Goal: Contribute content

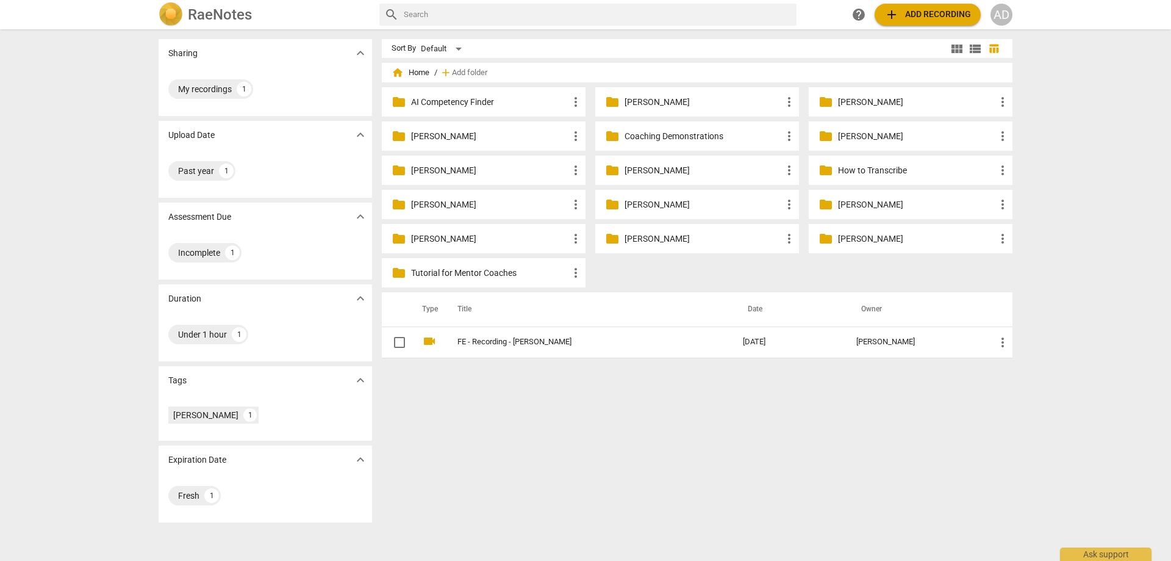
click at [907, 16] on span "add Add recording" at bounding box center [928, 14] width 87 height 15
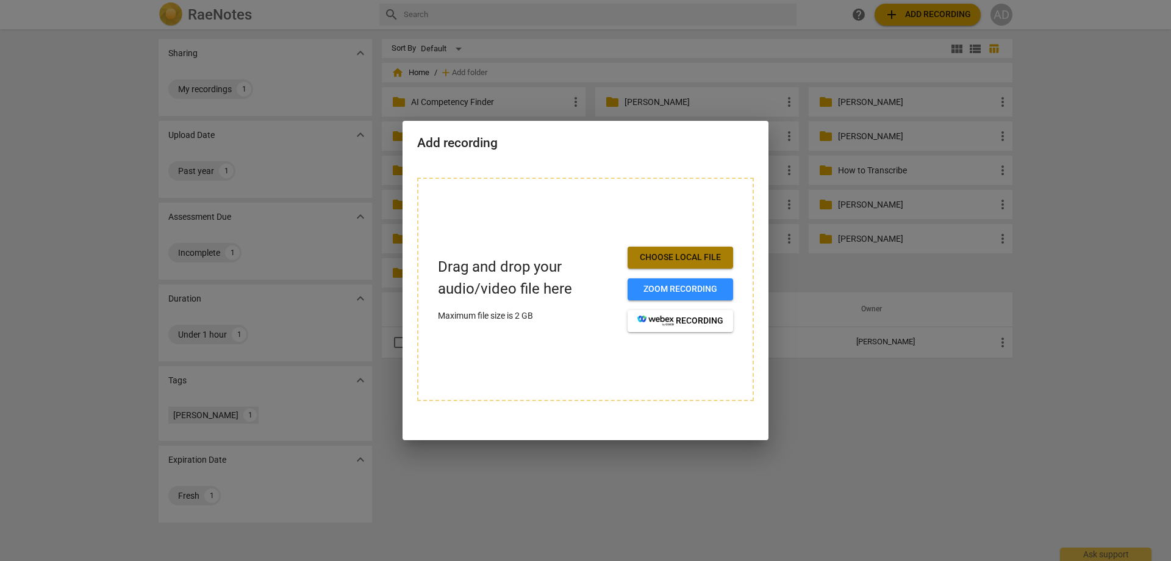
click at [670, 261] on span "Choose local file" at bounding box center [681, 257] width 86 height 12
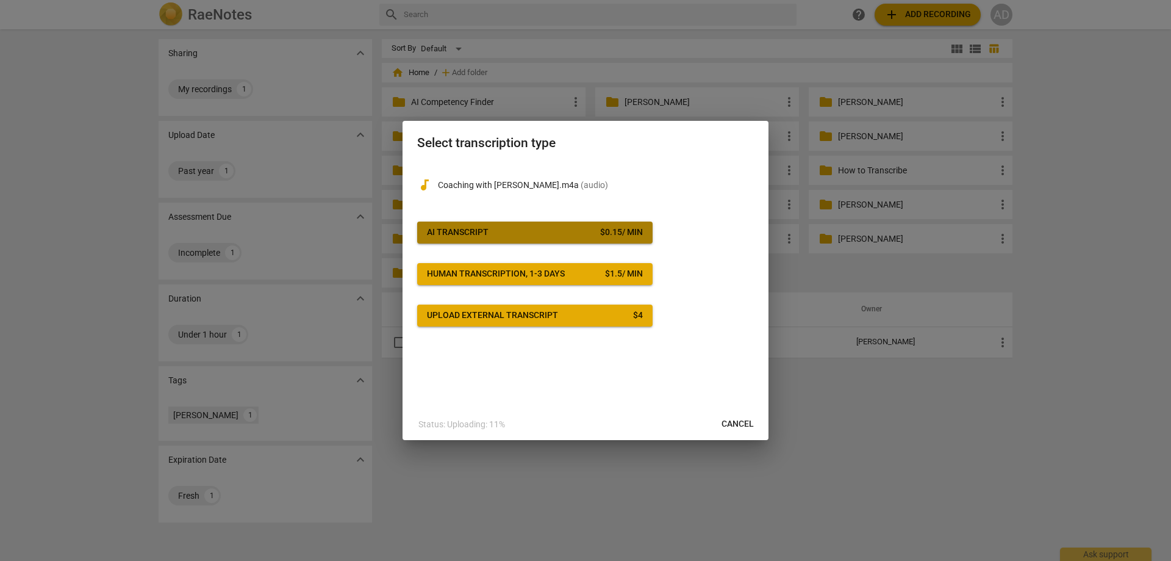
click at [499, 238] on span "AI Transcript $ 0.15 / min" at bounding box center [535, 232] width 216 height 12
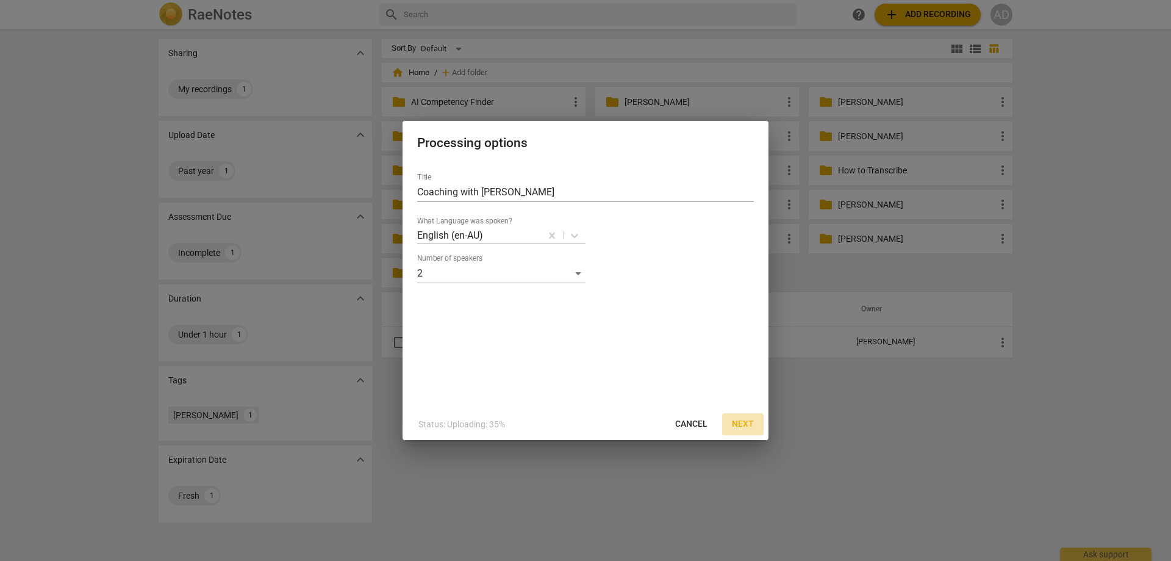
click at [745, 424] on span "Next" at bounding box center [743, 424] width 22 height 12
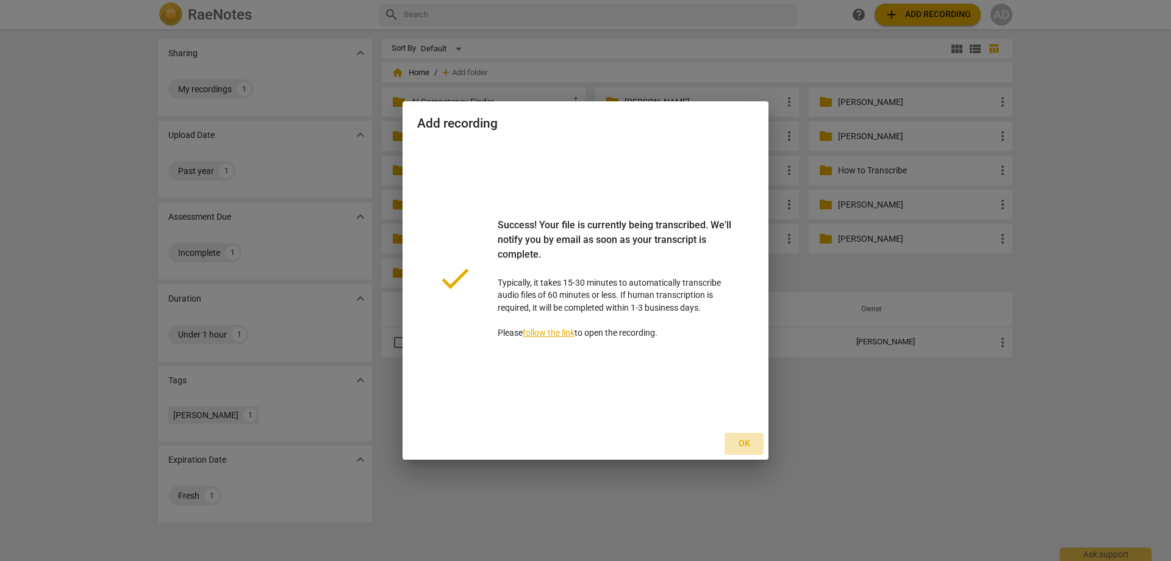
click at [743, 447] on span "Ok" at bounding box center [745, 443] width 20 height 12
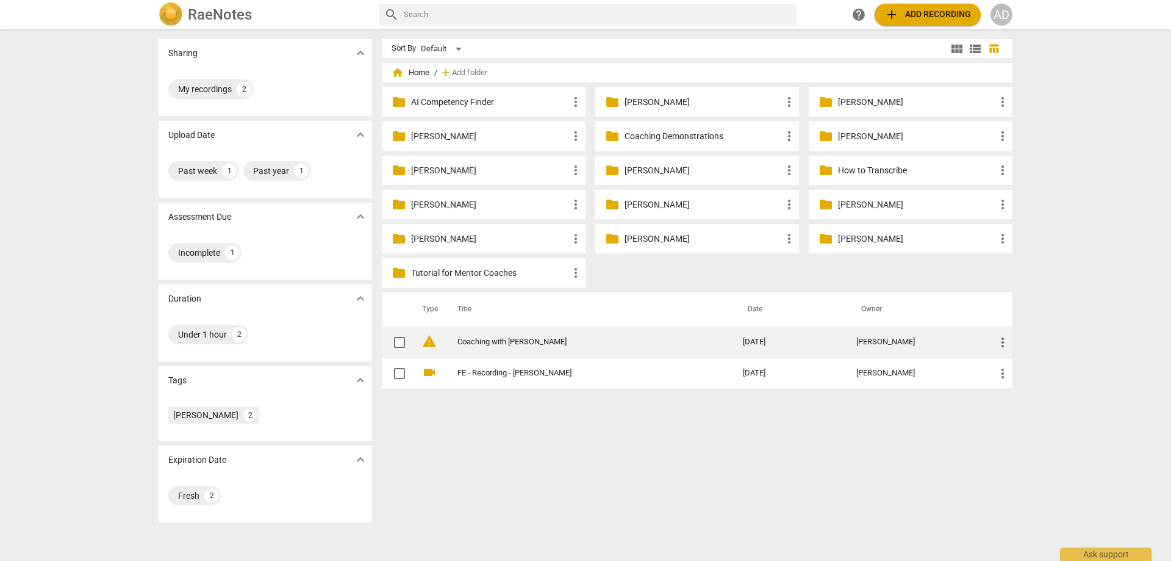
click at [497, 345] on link "Coaching with [PERSON_NAME]" at bounding box center [579, 341] width 242 height 9
